Goal: Complete application form

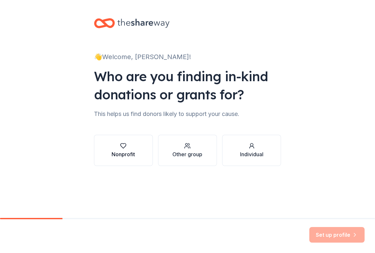
click at [125, 159] on button "Nonprofit" at bounding box center [123, 150] width 59 height 31
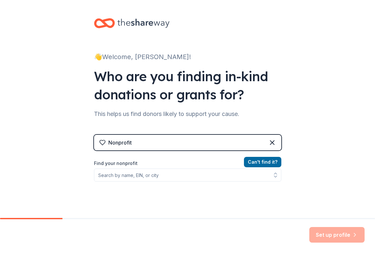
scroll to position [43, 0]
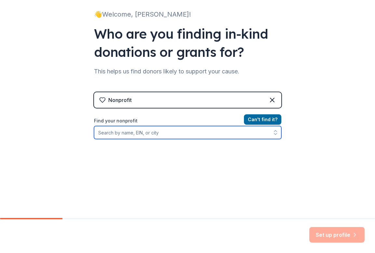
click at [151, 135] on input "Find your nonprofit" at bounding box center [187, 132] width 187 height 13
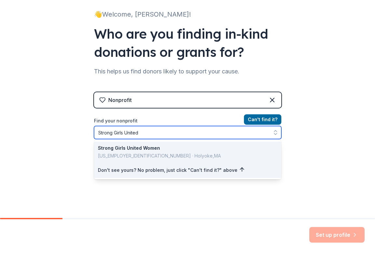
drag, startPoint x: 181, startPoint y: 132, endPoint x: 86, endPoint y: 130, distance: 94.9
click at [86, 130] on div "👋 Welcome, [PERSON_NAME]! Who are you finding in-kind donations or grants for? …" at bounding box center [188, 96] width 208 height 278
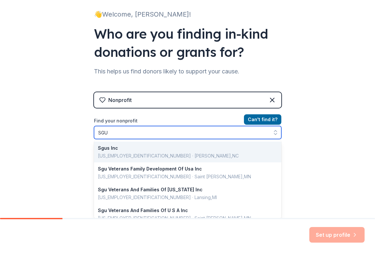
type input "SGU"
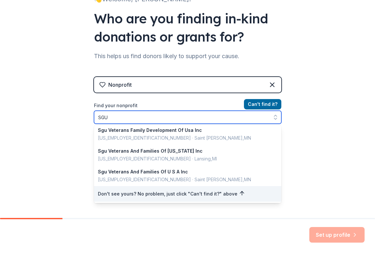
scroll to position [23, 0]
drag, startPoint x: 111, startPoint y: 116, endPoint x: 68, endPoint y: 116, distance: 42.9
click at [68, 116] on div "👋 Welcome, [PERSON_NAME]! Who are you finding in-kind donations or grants for? …" at bounding box center [187, 81] width 375 height 278
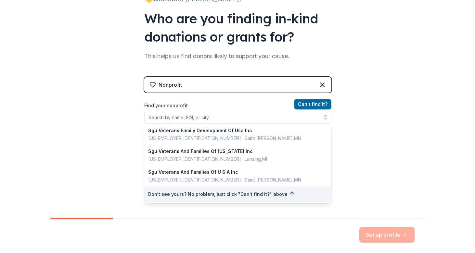
scroll to position [49, 0]
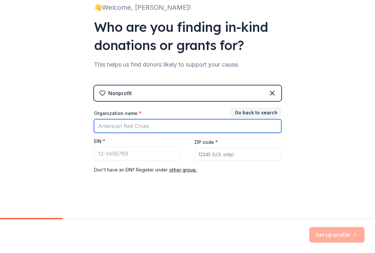
click at [207, 133] on div "Organization name * EIN * ZIP code * Don ' t have an EIN? Register under other …" at bounding box center [187, 142] width 187 height 64
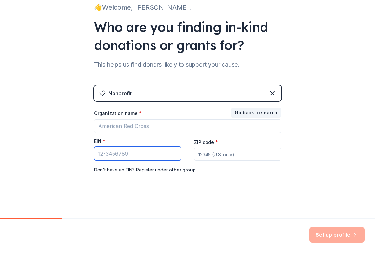
click at [148, 153] on input "EIN *" at bounding box center [137, 154] width 87 height 14
click at [213, 155] on input "ZIP code *" at bounding box center [237, 154] width 87 height 13
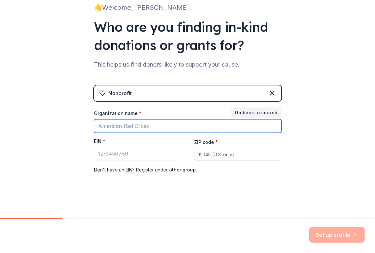
click at [231, 127] on input "Organization name *" at bounding box center [187, 126] width 187 height 14
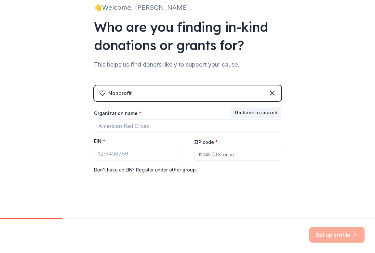
click at [229, 153] on input "ZIP code *" at bounding box center [237, 154] width 87 height 13
click at [368, 90] on div "👋 Welcome, [PERSON_NAME]! Who are you finding in-kind donations or grants for? …" at bounding box center [187, 85] width 375 height 268
